Goal: Task Accomplishment & Management: Manage account settings

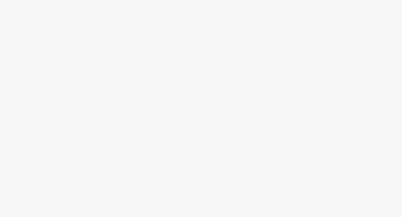
click at [105, 74] on body at bounding box center [201, 108] width 402 height 217
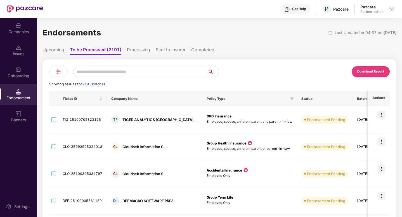
click at [59, 73] on img at bounding box center [58, 71] width 7 height 7
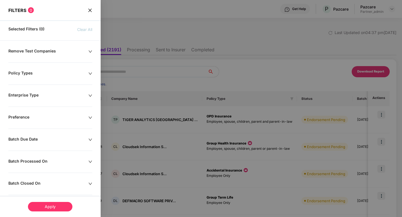
click at [57, 50] on div "Remove Test Companies" at bounding box center [48, 52] width 80 height 6
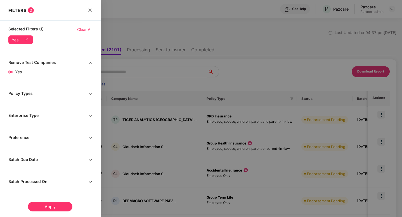
click at [48, 209] on div "Apply" at bounding box center [50, 207] width 44 height 10
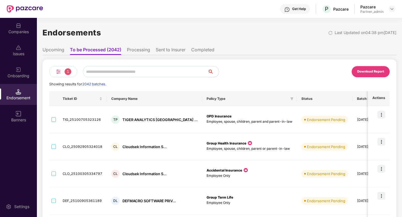
click at [57, 71] on img at bounding box center [58, 71] width 7 height 7
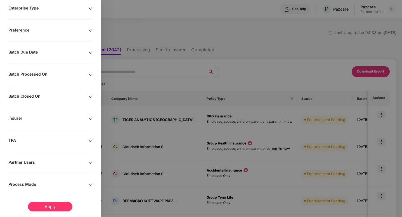
scroll to position [139, 0]
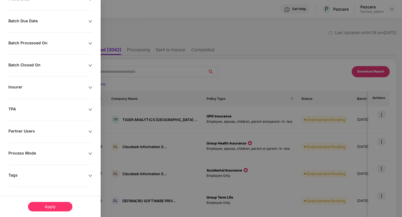
click at [52, 179] on div "Remove Test Companies Yes Policy Types Enterprise Type Preference Batch Due Dat…" at bounding box center [50, 69] width 101 height 296
click at [57, 174] on div "Tags" at bounding box center [48, 176] width 80 height 6
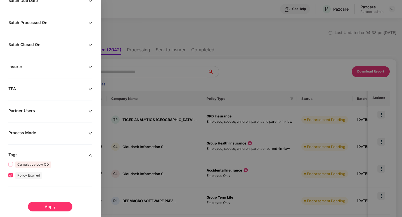
click at [51, 211] on div "Apply" at bounding box center [50, 207] width 44 height 10
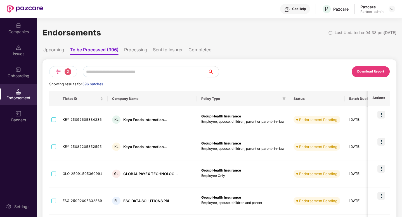
click at [55, 71] on img at bounding box center [58, 71] width 7 height 7
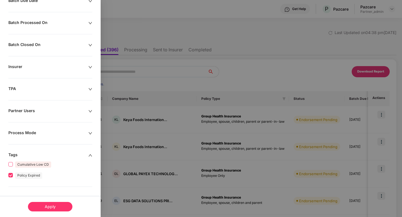
click at [32, 162] on span "Cumulative Low CD" at bounding box center [33, 165] width 41 height 6
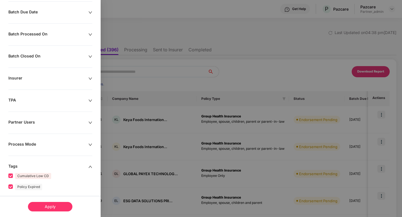
scroll to position [171, 0]
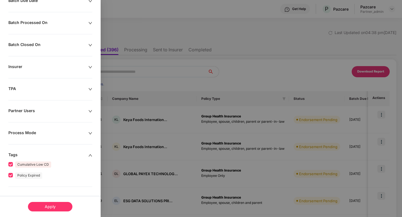
click at [45, 205] on div "Apply" at bounding box center [50, 207] width 44 height 10
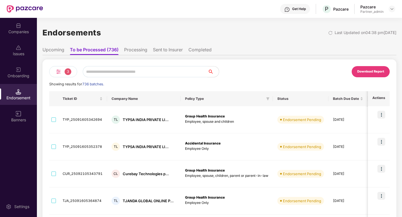
click at [59, 71] on img at bounding box center [58, 71] width 7 height 7
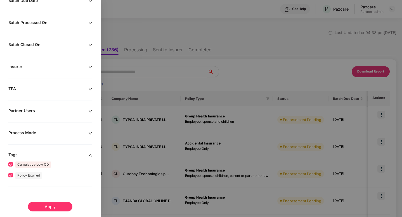
click at [57, 206] on div "Apply" at bounding box center [50, 207] width 44 height 10
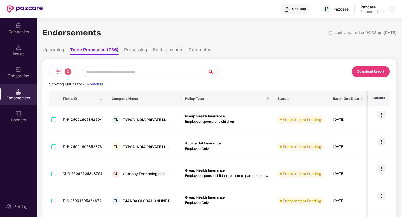
click at [59, 71] on img at bounding box center [58, 71] width 7 height 7
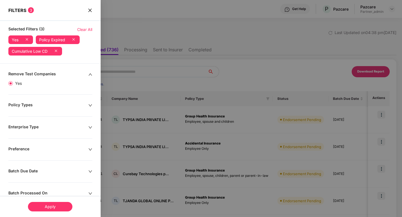
click at [86, 29] on span "Clear All" at bounding box center [84, 30] width 15 height 6
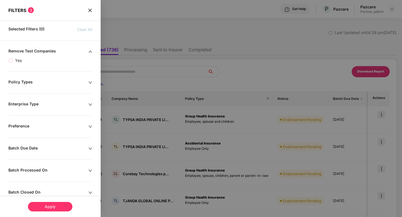
click at [65, 208] on div "Apply" at bounding box center [50, 207] width 44 height 10
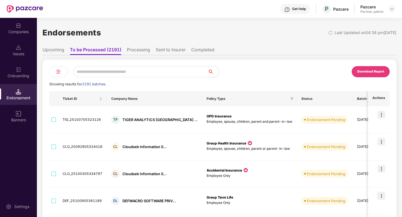
click at [179, 50] on li "Sent to Insurer" at bounding box center [171, 51] width 30 height 8
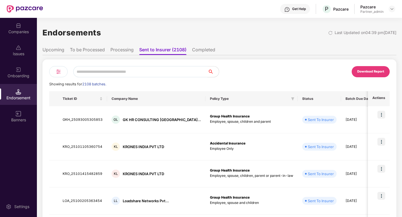
click at [202, 49] on li "Completed" at bounding box center [203, 51] width 23 height 8
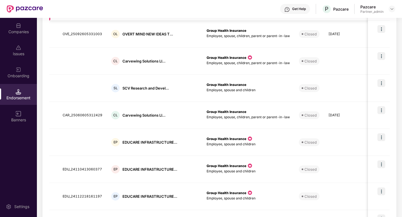
scroll to position [0, 0]
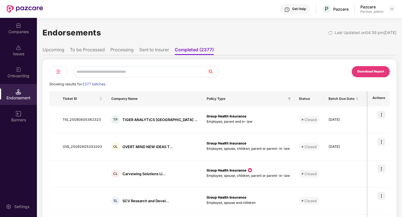
click at [51, 51] on li "Upcoming" at bounding box center [53, 51] width 22 height 8
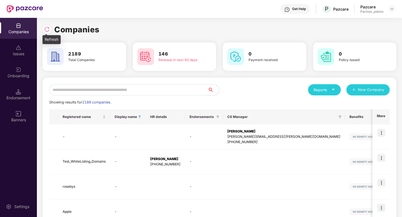
click at [45, 29] on img at bounding box center [47, 30] width 6 height 6
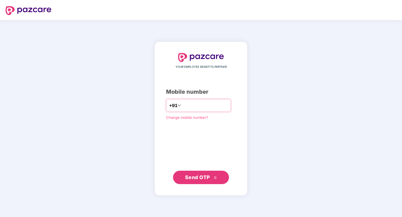
click at [205, 110] on input "number" at bounding box center [205, 105] width 46 height 9
type input "**********"
click at [193, 176] on span "Send OTP" at bounding box center [197, 178] width 25 height 6
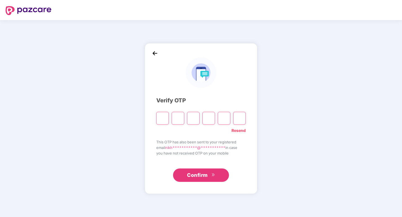
type input "*"
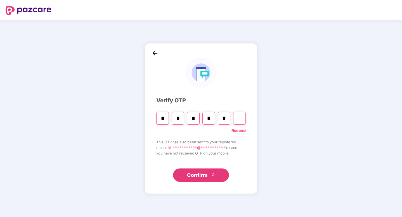
type input "*"
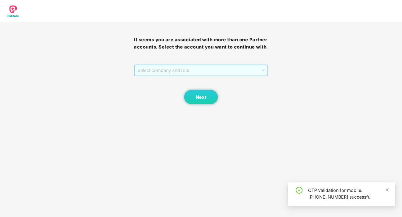
click at [229, 74] on span "Select company and role" at bounding box center [201, 70] width 127 height 11
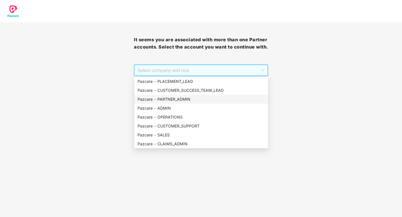
click at [179, 100] on div "Pazcare - PARTNER_ADMIN" at bounding box center [201, 99] width 127 height 6
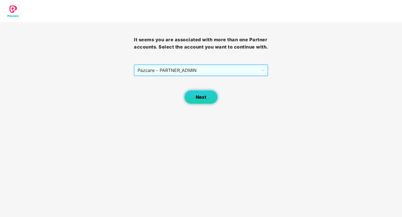
click at [202, 96] on span "Next" at bounding box center [201, 97] width 11 height 5
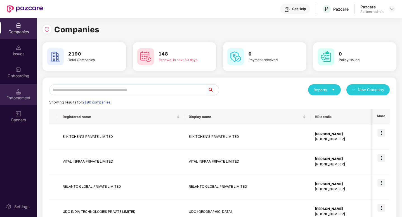
click at [16, 101] on div "Endorsement" at bounding box center [18, 94] width 37 height 21
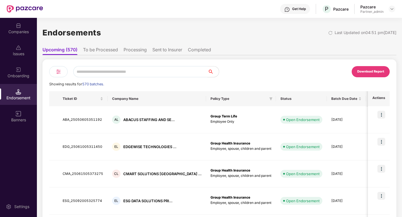
click at [99, 52] on li "To be Processed" at bounding box center [100, 51] width 35 height 8
